Goal: Navigation & Orientation: Find specific page/section

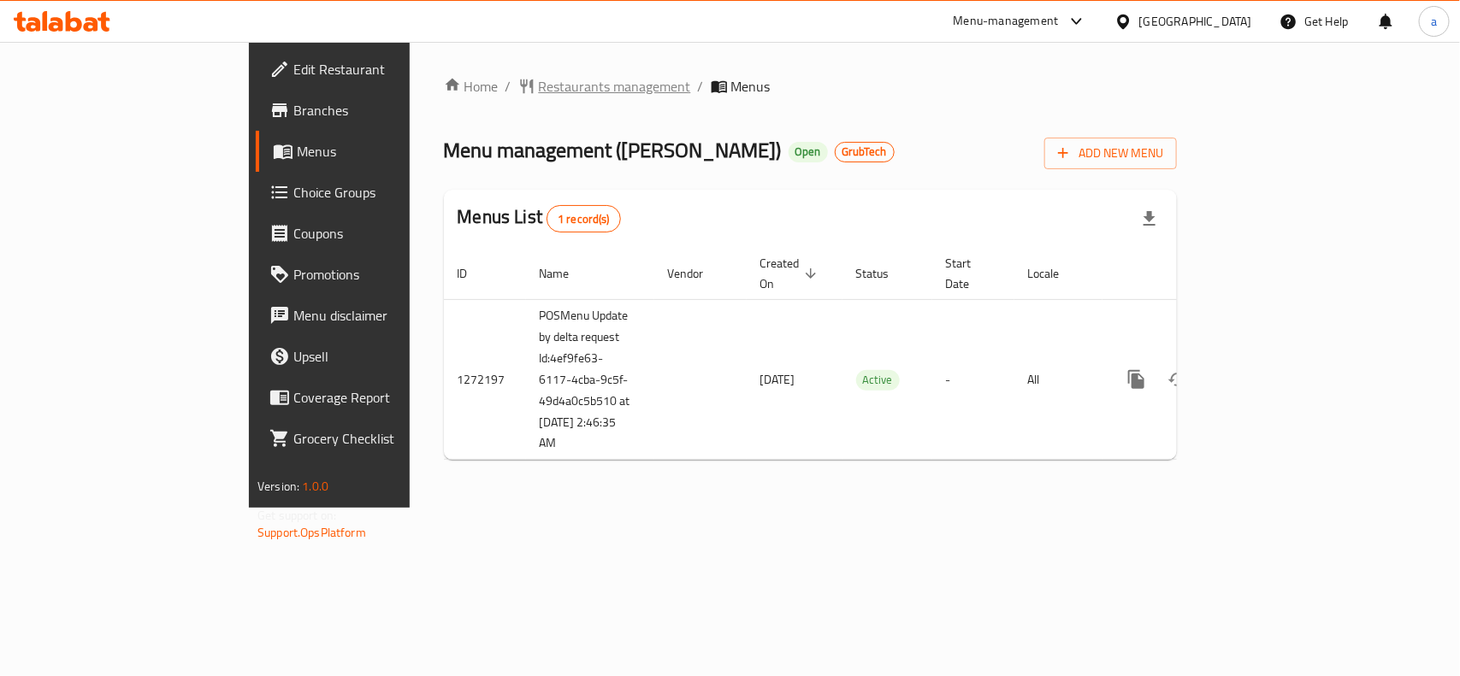
click at [539, 80] on span "Restaurants management" at bounding box center [615, 86] width 152 height 21
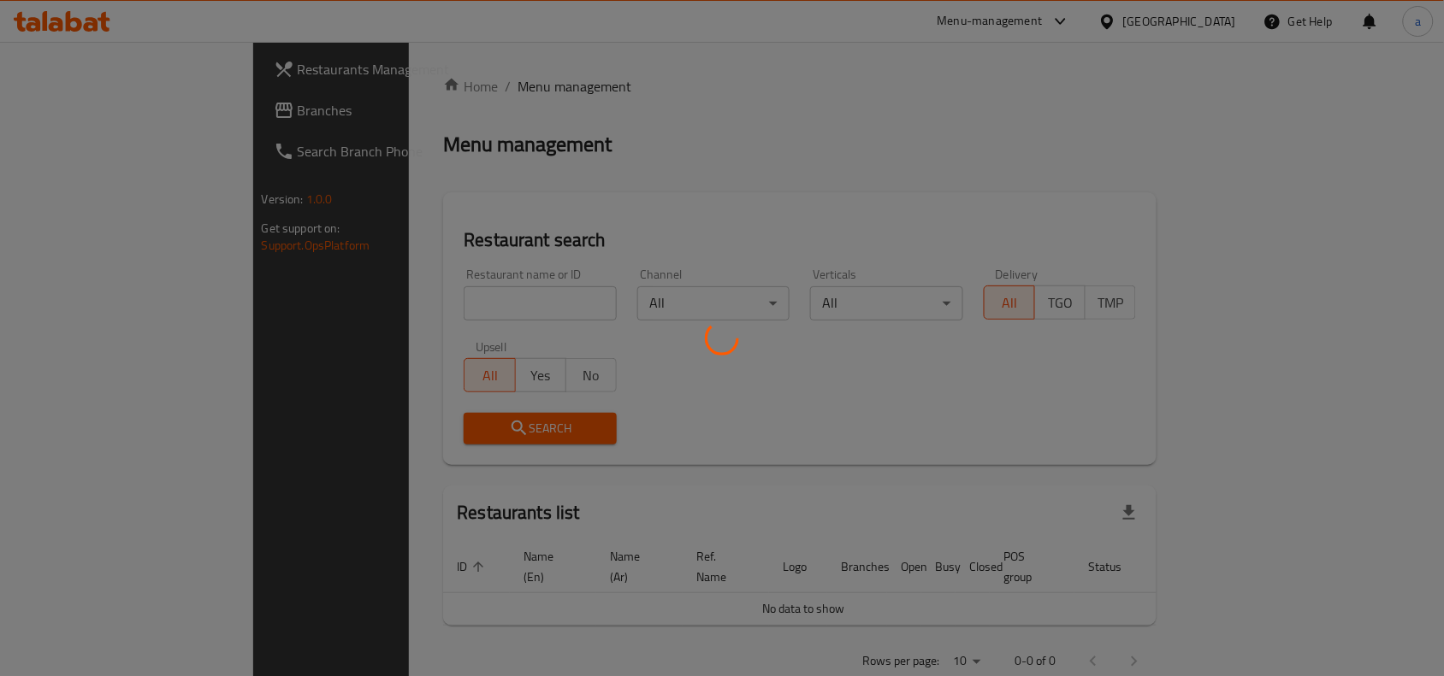
click at [376, 300] on div at bounding box center [722, 338] width 1444 height 676
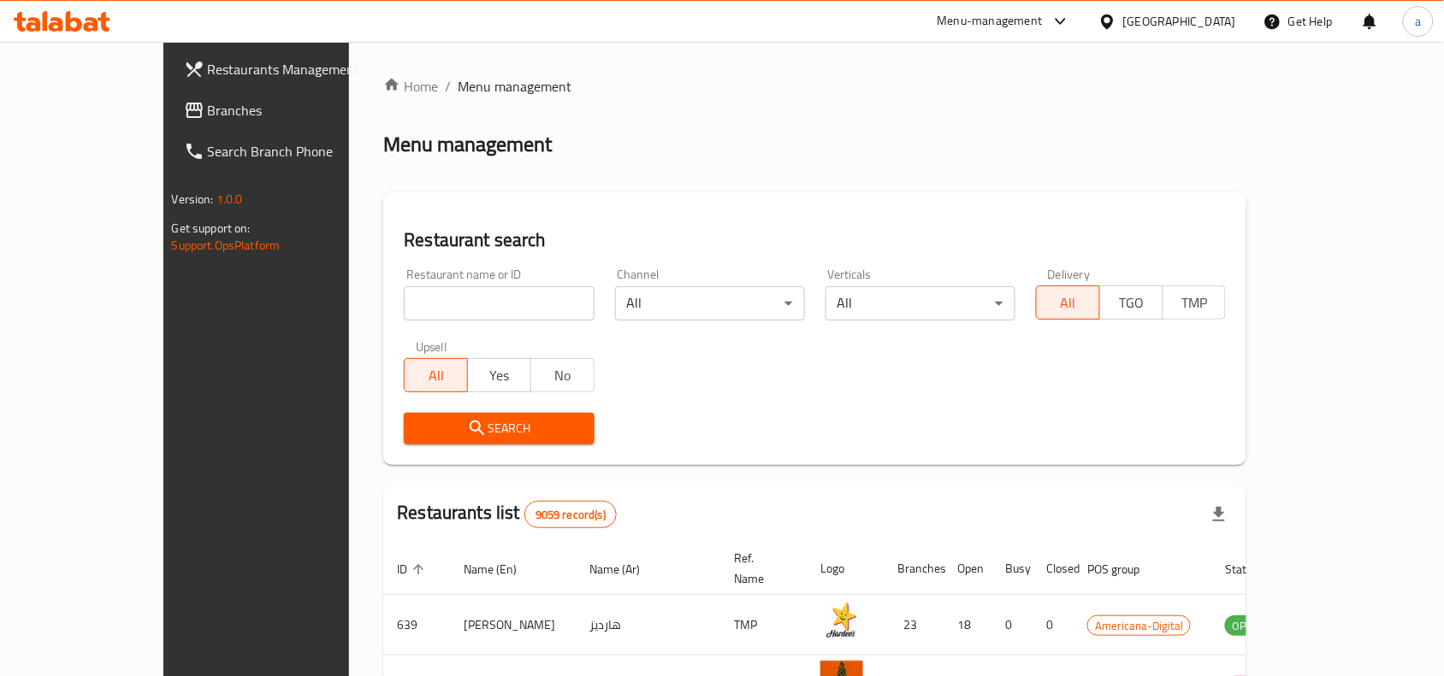
click at [404, 300] on input "search" at bounding box center [499, 303] width 190 height 34
paste input "690140"
type input "690140"
click button "Search" at bounding box center [499, 429] width 190 height 32
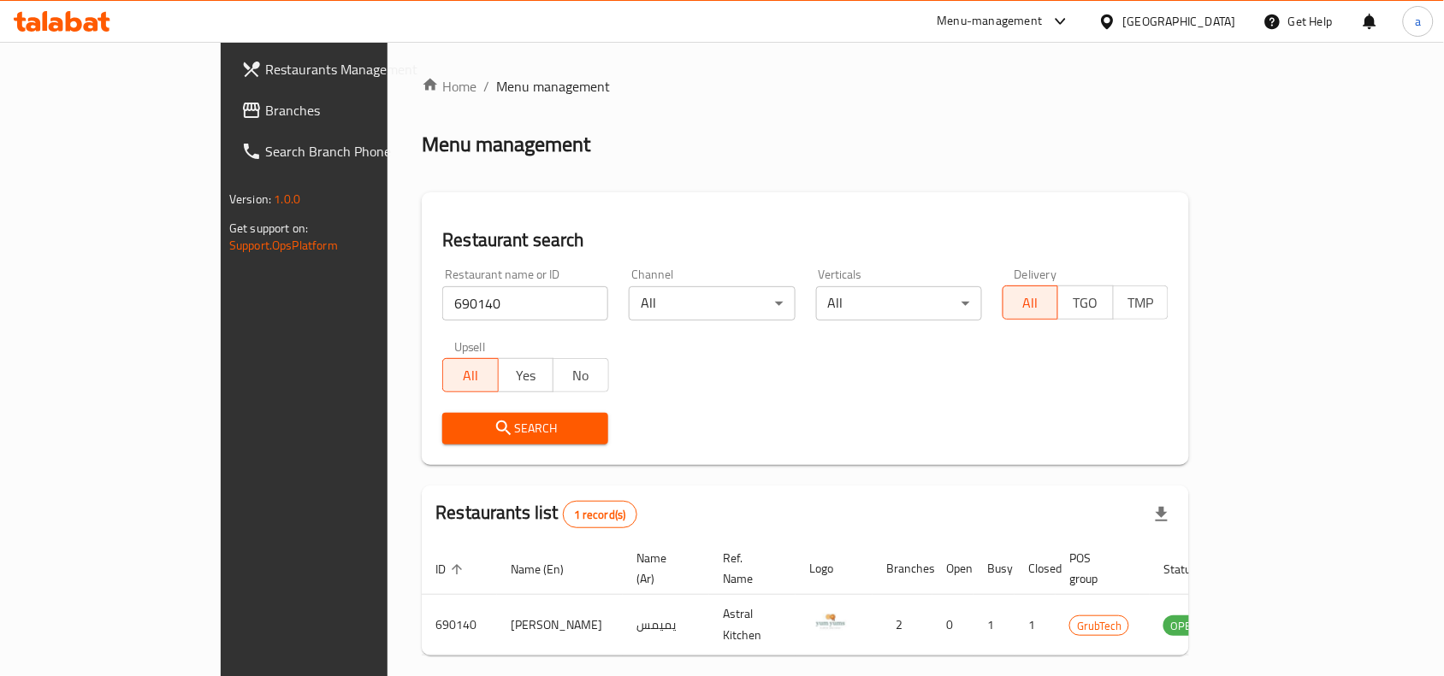
click at [221, 443] on div "Restaurants Management Branches Search Branch Phone Version: 1.0.0 Get support …" at bounding box center [341, 380] width 241 height 676
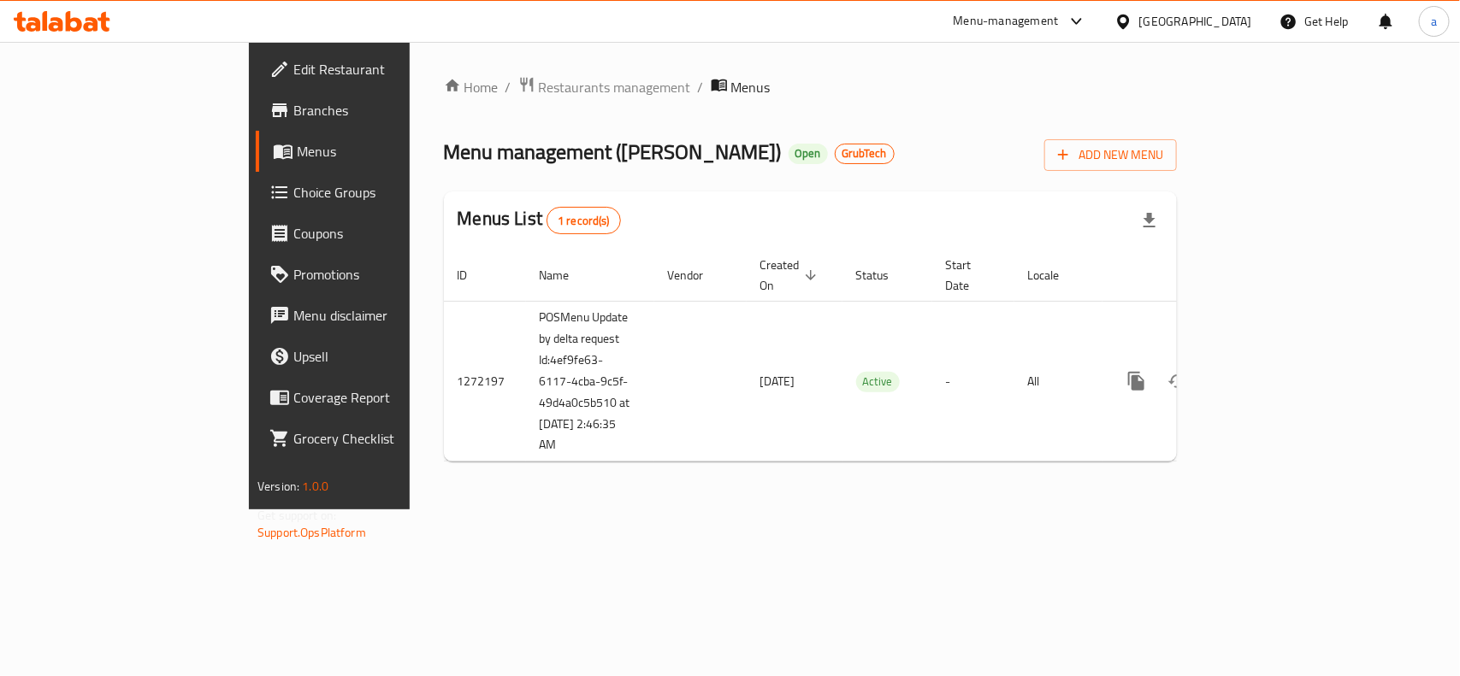
click at [410, 473] on div "Home / Restaurants management / Menus Menu management ( Yum Yums ) Open GrubTec…" at bounding box center [810, 276] width 801 height 468
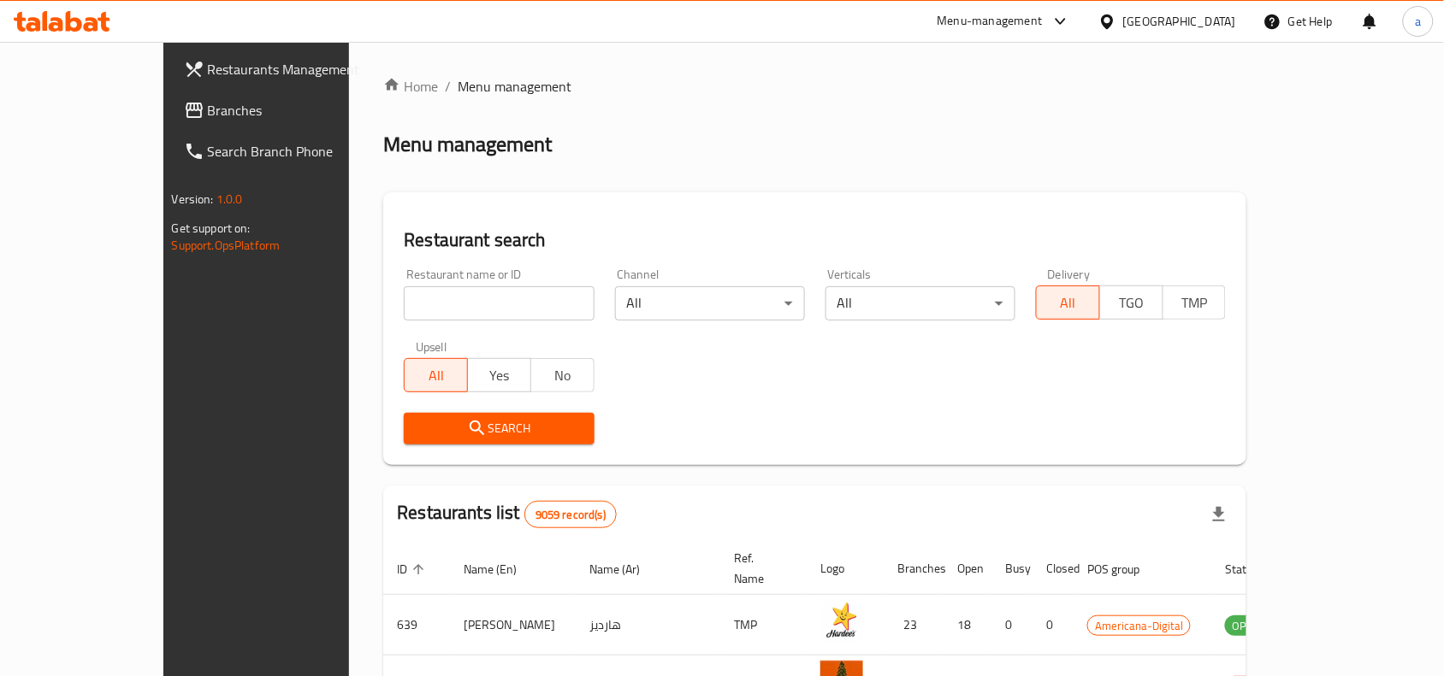
click at [151, 174] on ul "Restaurants Management Branches Search Branch Phone" at bounding box center [278, 110] width 254 height 137
click at [208, 103] on span "Branches" at bounding box center [299, 110] width 183 height 21
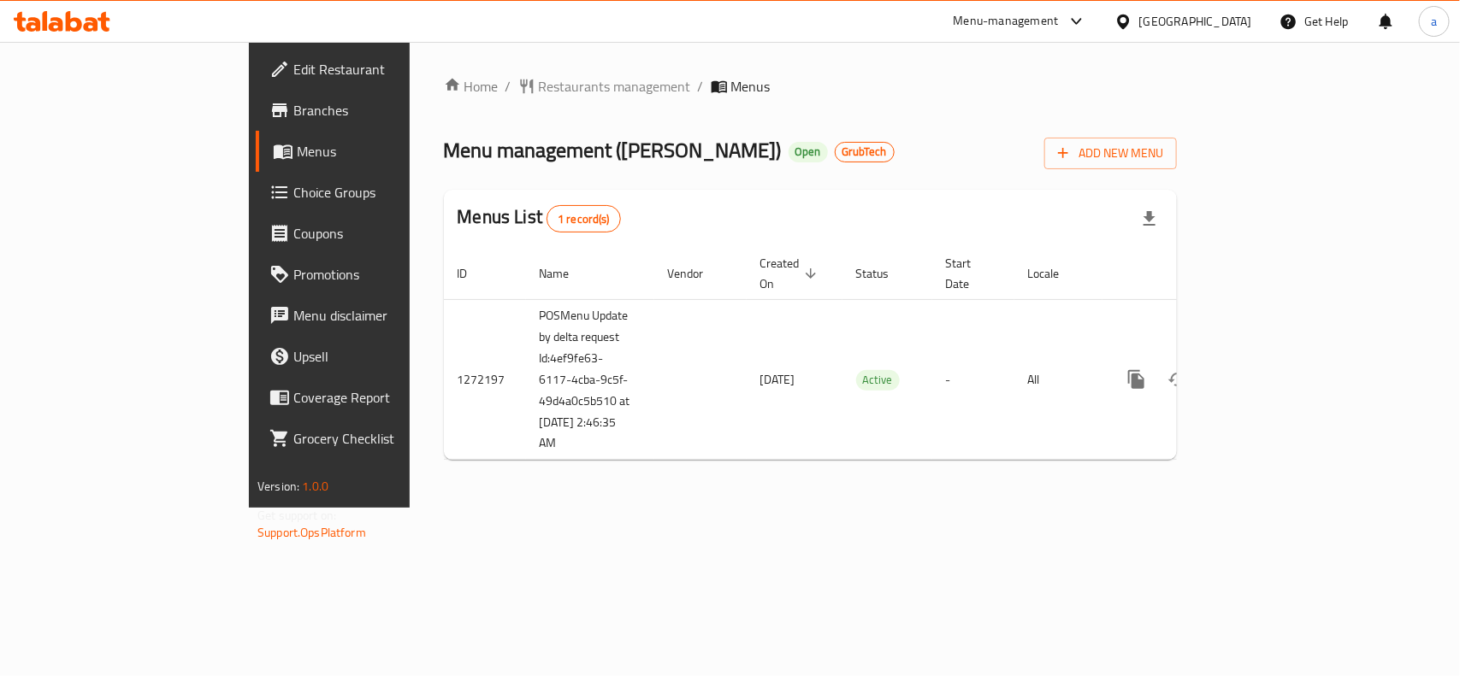
click at [410, 508] on div "Home / Restaurants management / Menus Menu management ( Yum Yums ) Open GrubTec…" at bounding box center [810, 275] width 801 height 466
click at [539, 84] on span "Restaurants management" at bounding box center [615, 86] width 152 height 21
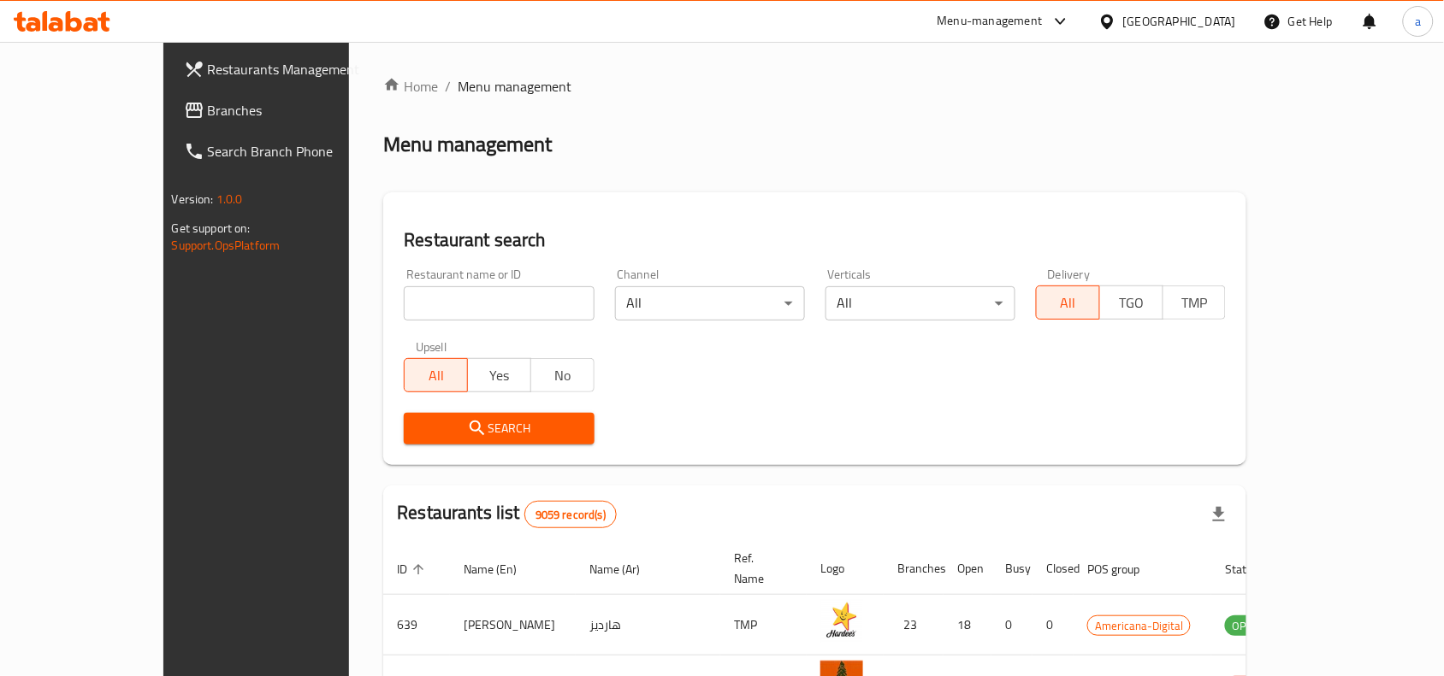
click at [404, 293] on input "search" at bounding box center [499, 303] width 190 height 34
paste input "690140"
type input "690140"
click button "Search" at bounding box center [499, 429] width 190 height 32
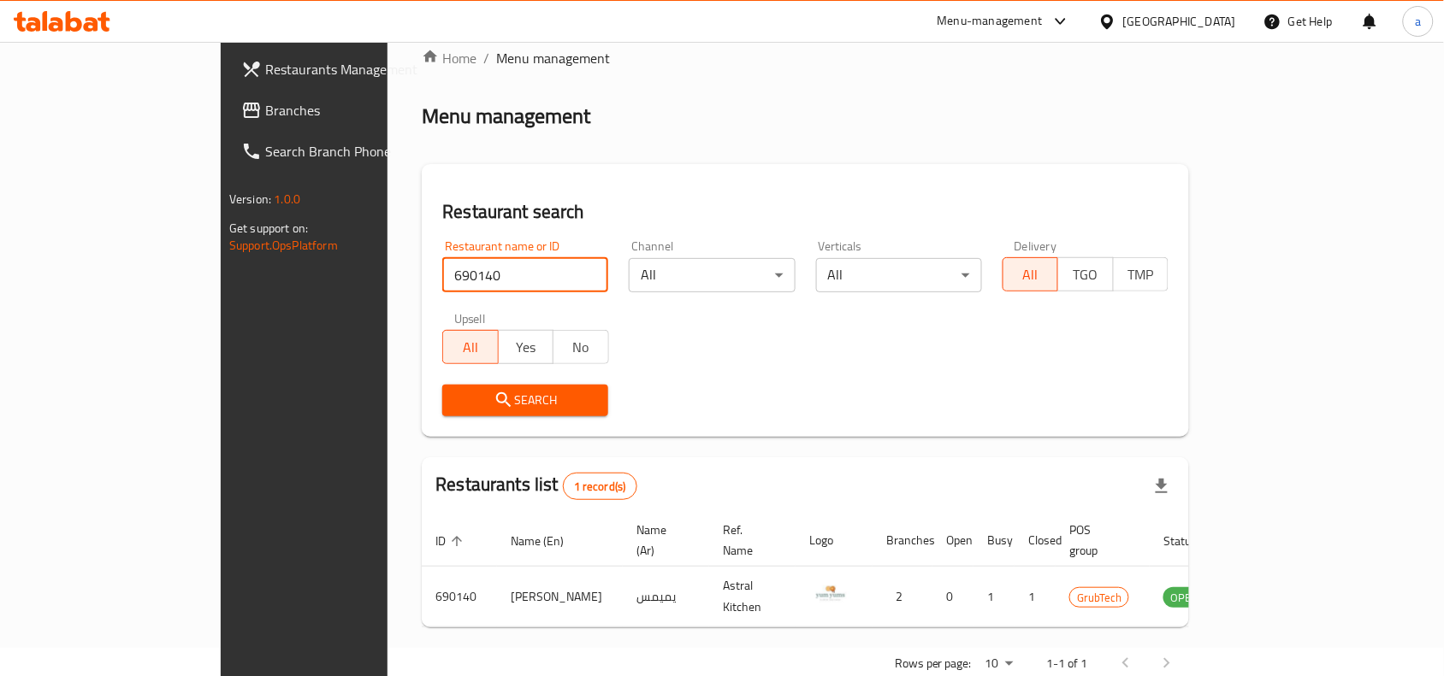
scroll to position [53, 0]
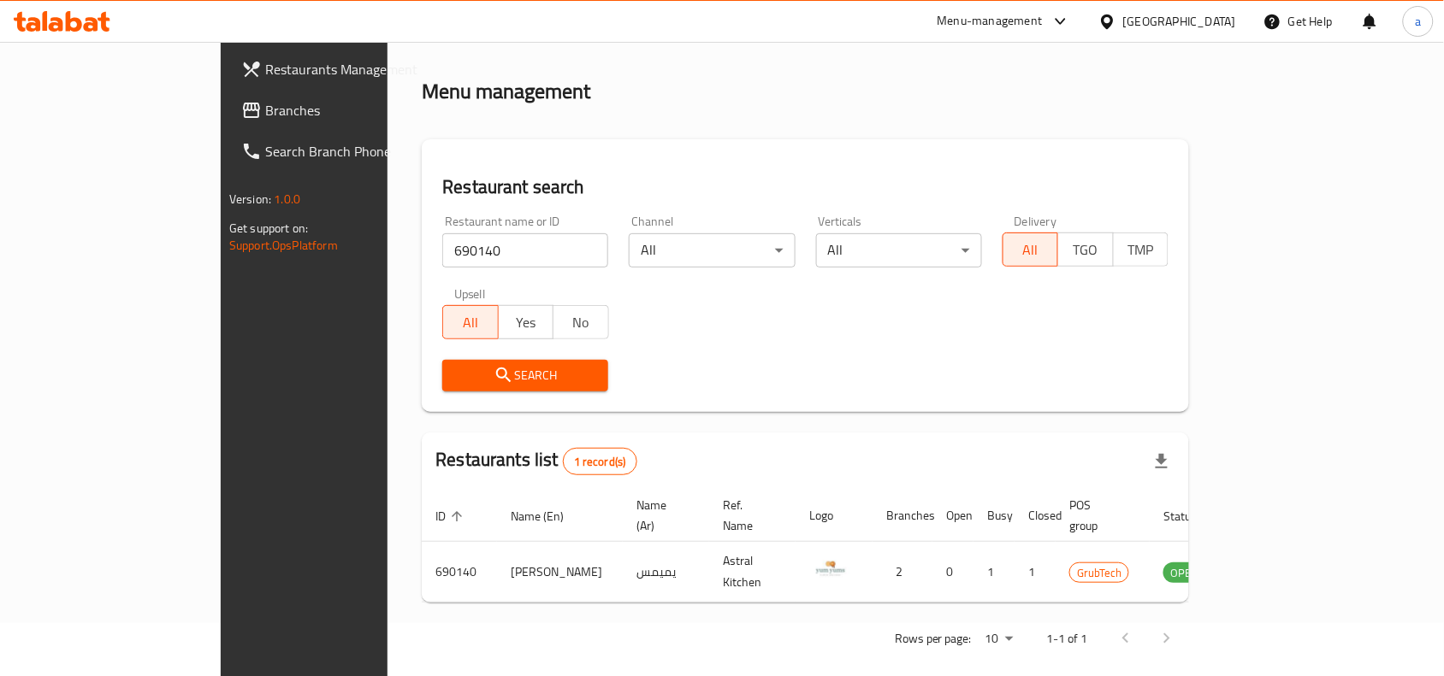
click at [221, 499] on div "Restaurants Management Branches Search Branch Phone Version: 1.0.0 Get support …" at bounding box center [341, 380] width 241 height 676
drag, startPoint x: 1203, startPoint y: 20, endPoint x: 1200, endPoint y: 40, distance: 20.8
click at [1202, 21] on div "[GEOGRAPHIC_DATA]" at bounding box center [1167, 21] width 138 height 19
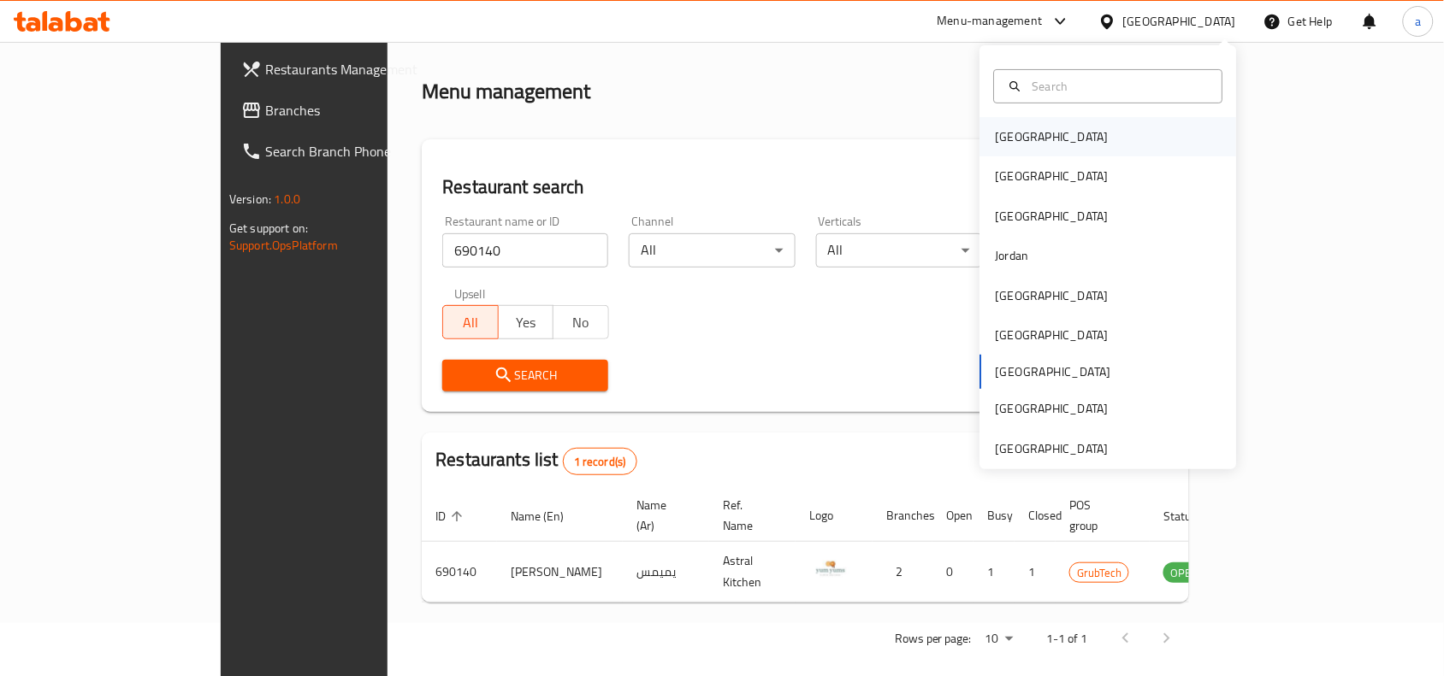
click at [1001, 127] on div "Bahrain" at bounding box center [1051, 136] width 113 height 19
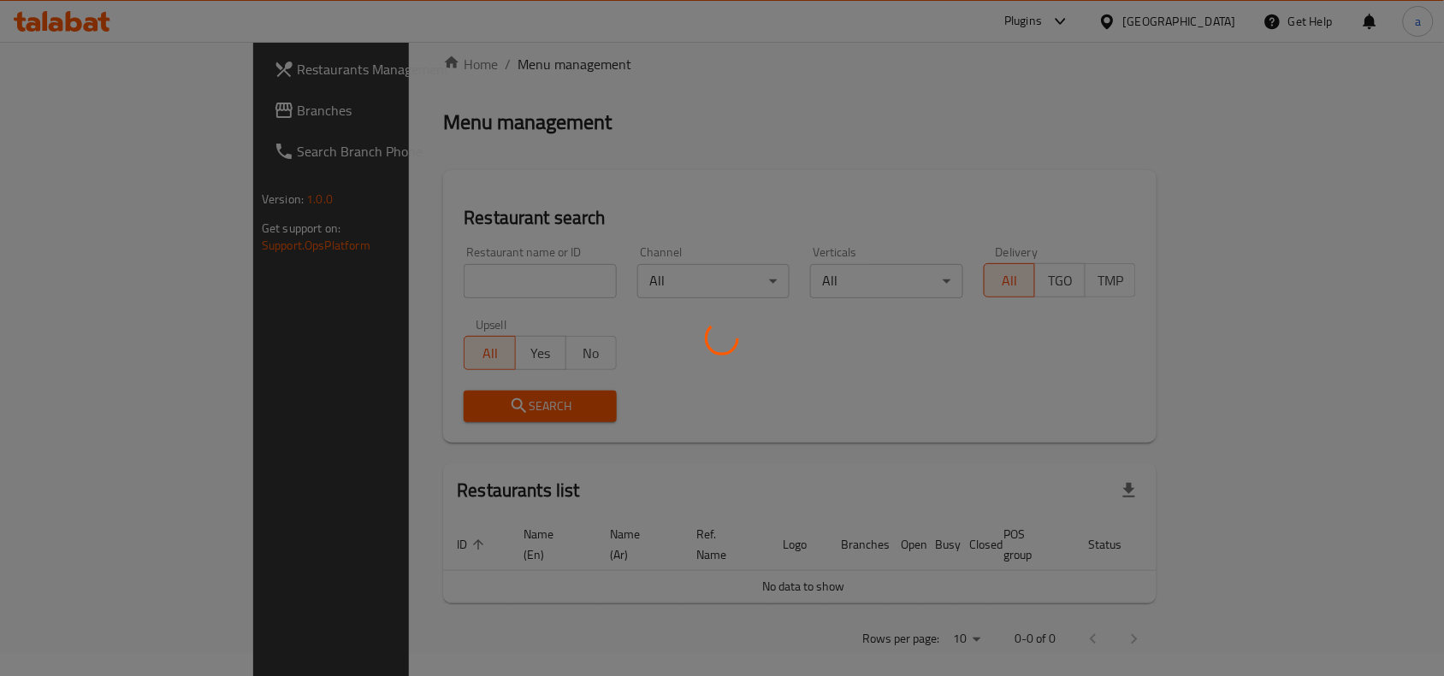
scroll to position [53, 0]
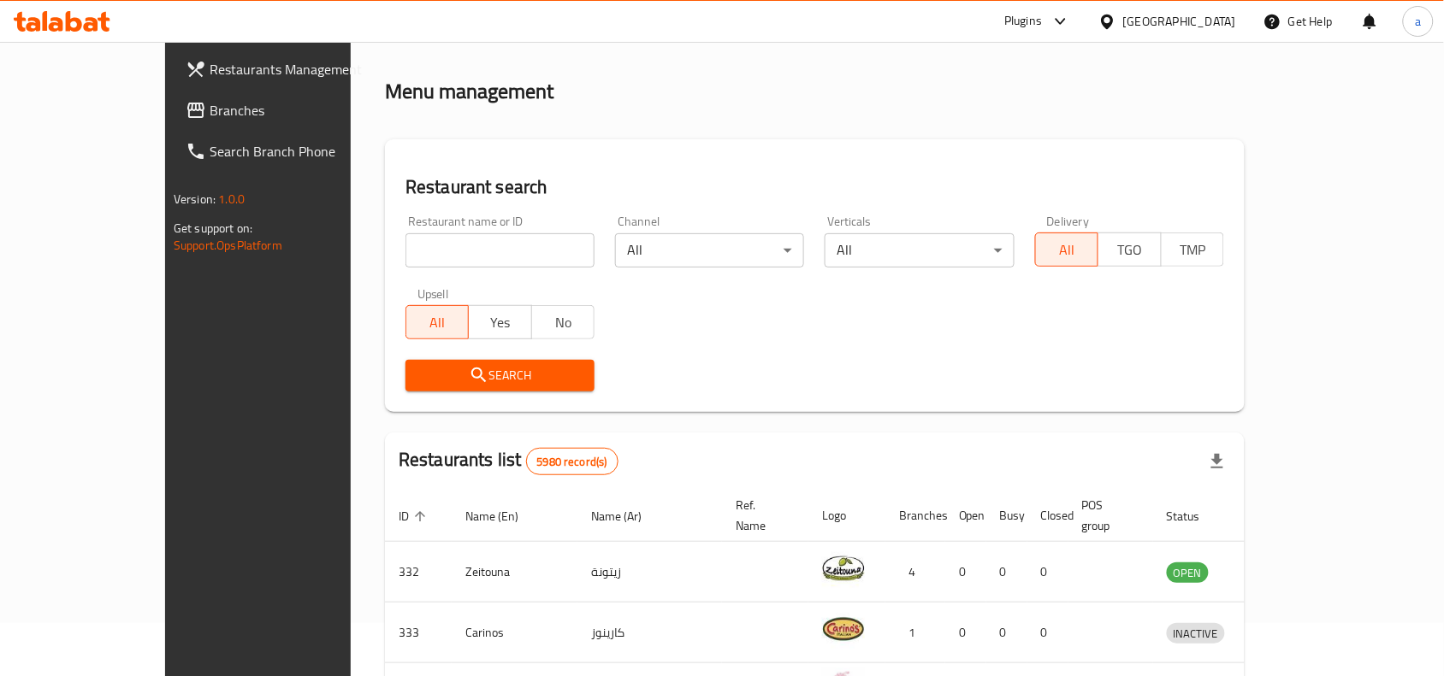
click at [210, 101] on span "Branches" at bounding box center [301, 110] width 183 height 21
